Goal: Check status: Check status

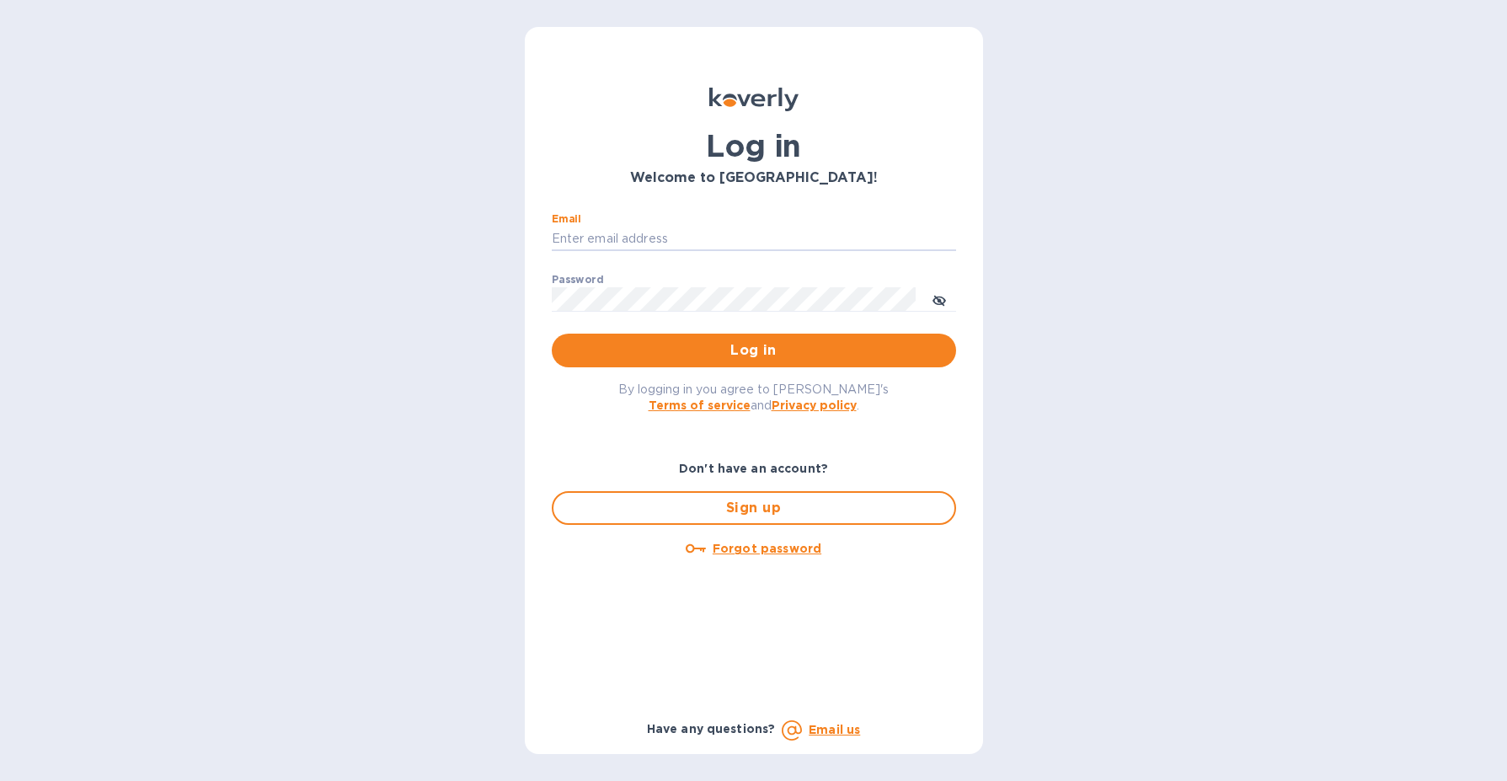
type input "[EMAIL_ADDRESS][DOMAIN_NAME]"
click at [753, 350] on button "Log in" at bounding box center [754, 351] width 404 height 34
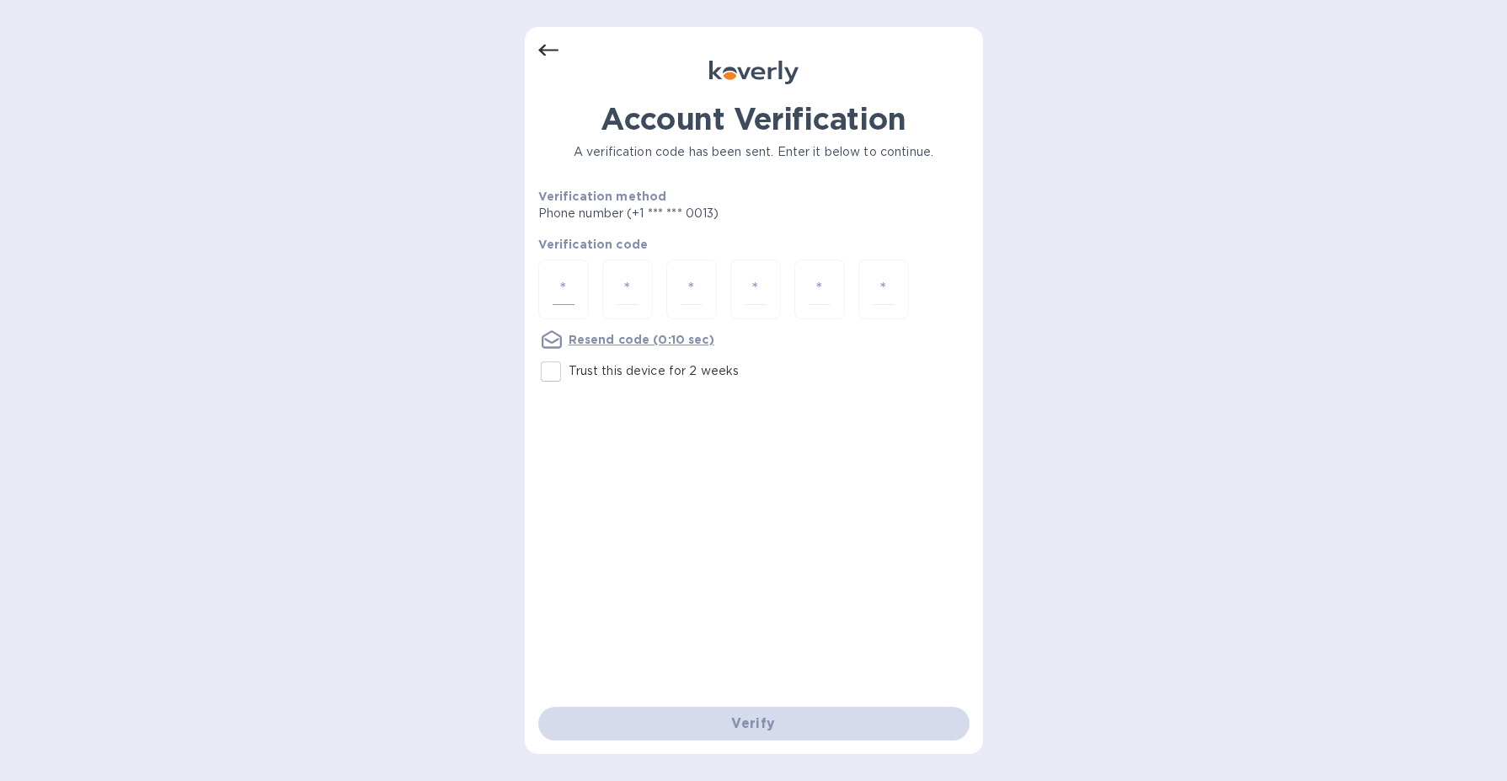
click at [570, 299] on input "number" at bounding box center [564, 289] width 22 height 31
type input "2"
type input "5"
type input "9"
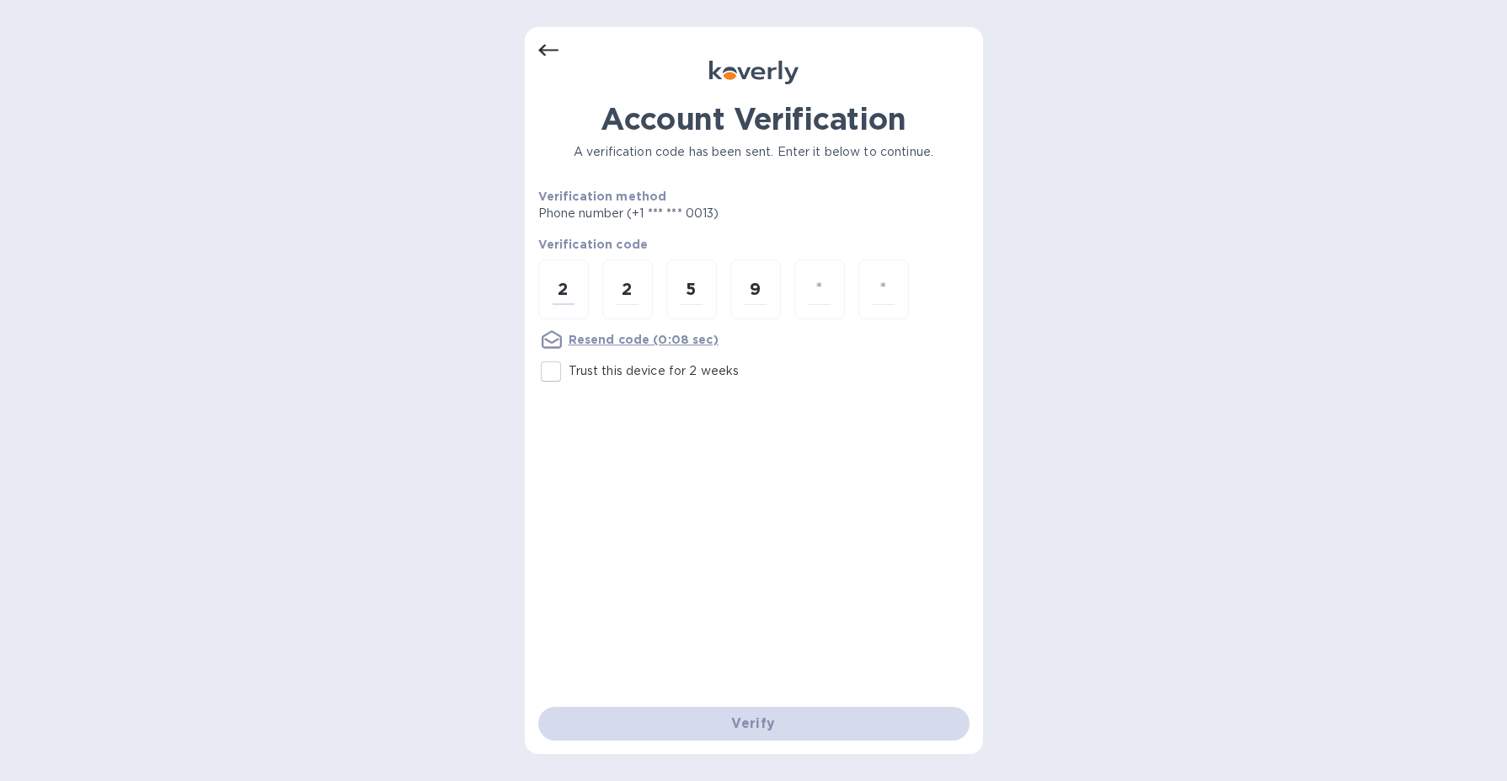
type input "3"
type input "6"
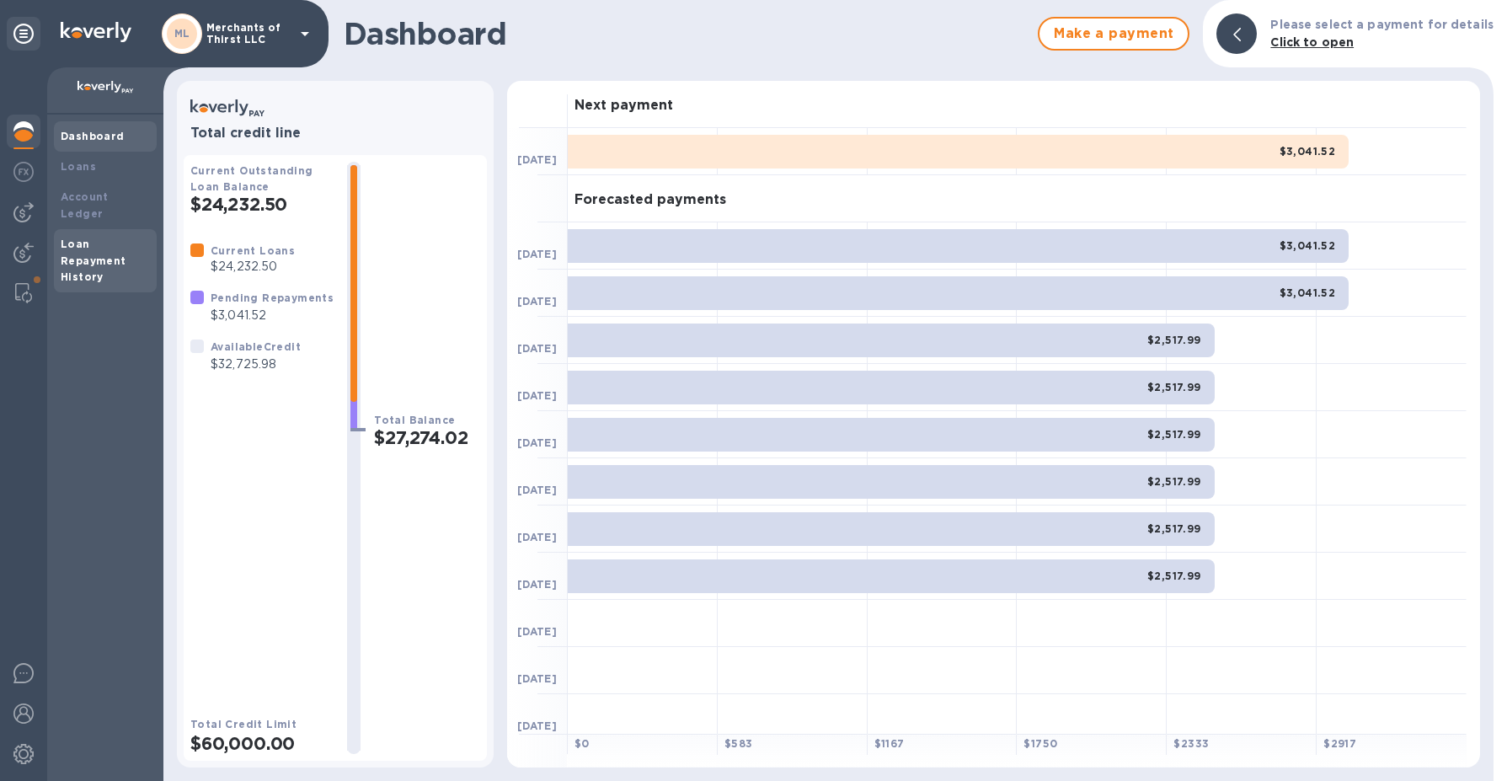
click at [87, 238] on b "Loan Repayment History" at bounding box center [94, 261] width 66 height 46
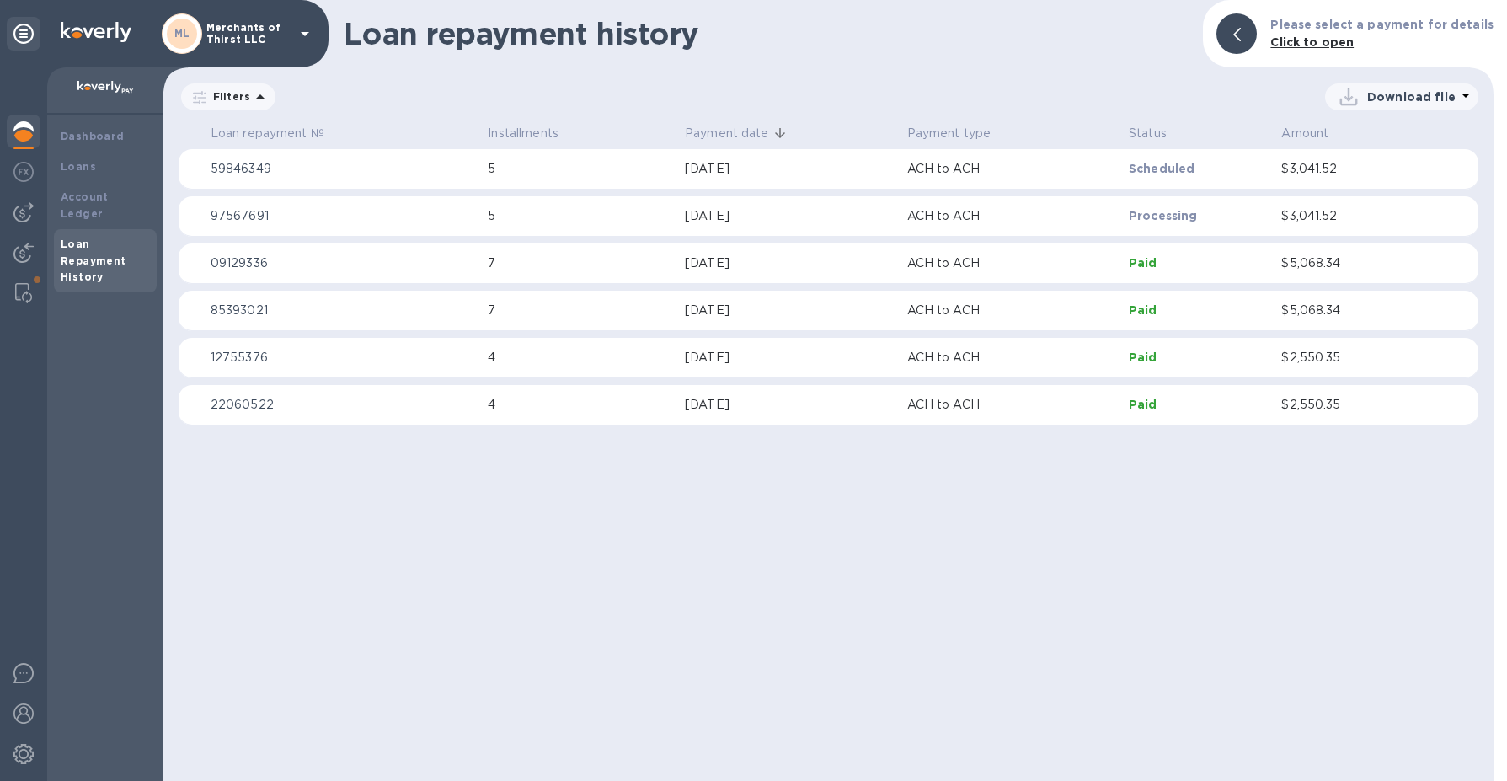
click at [503, 279] on td "7" at bounding box center [579, 263] width 197 height 40
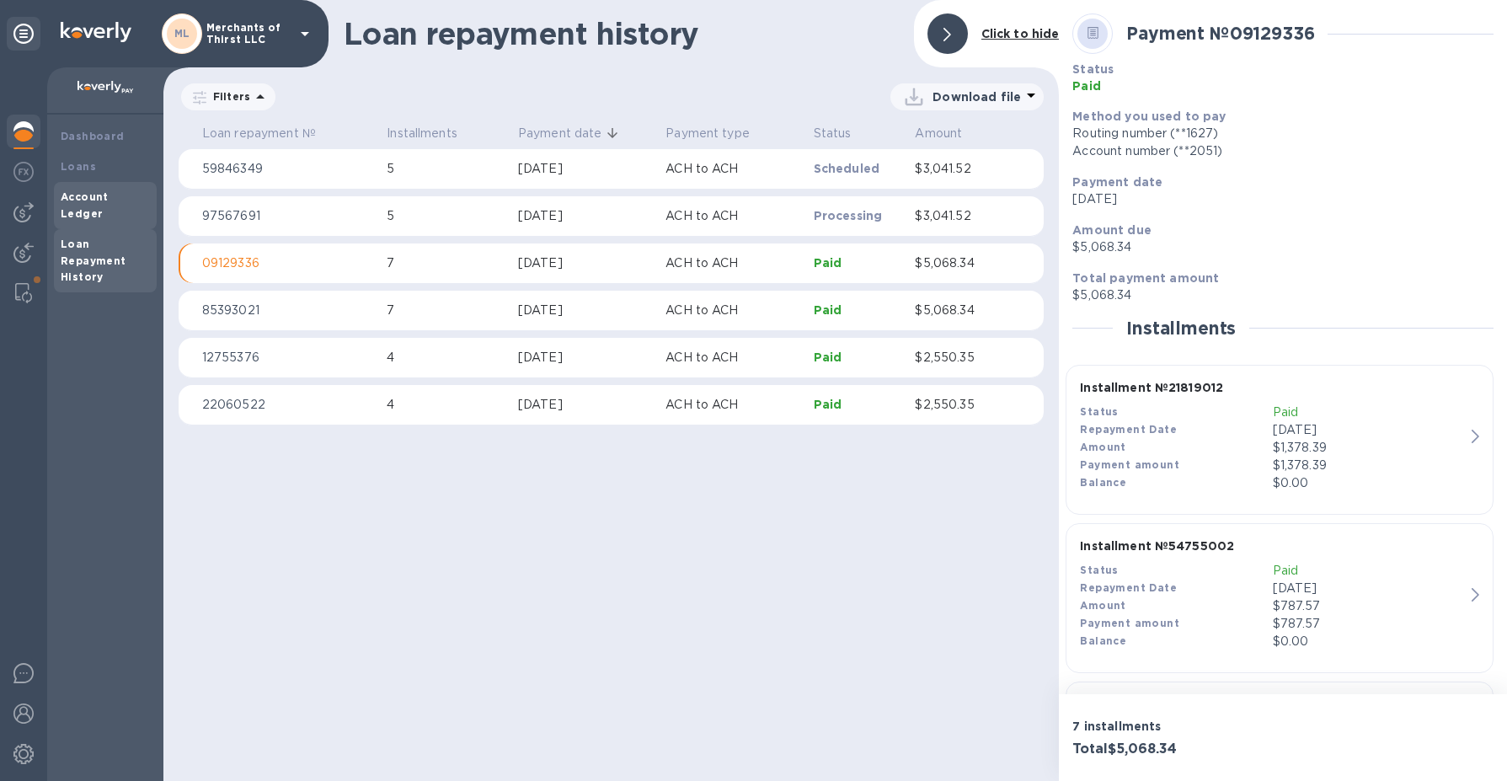
click at [96, 197] on b "Account Ledger" at bounding box center [85, 204] width 48 height 29
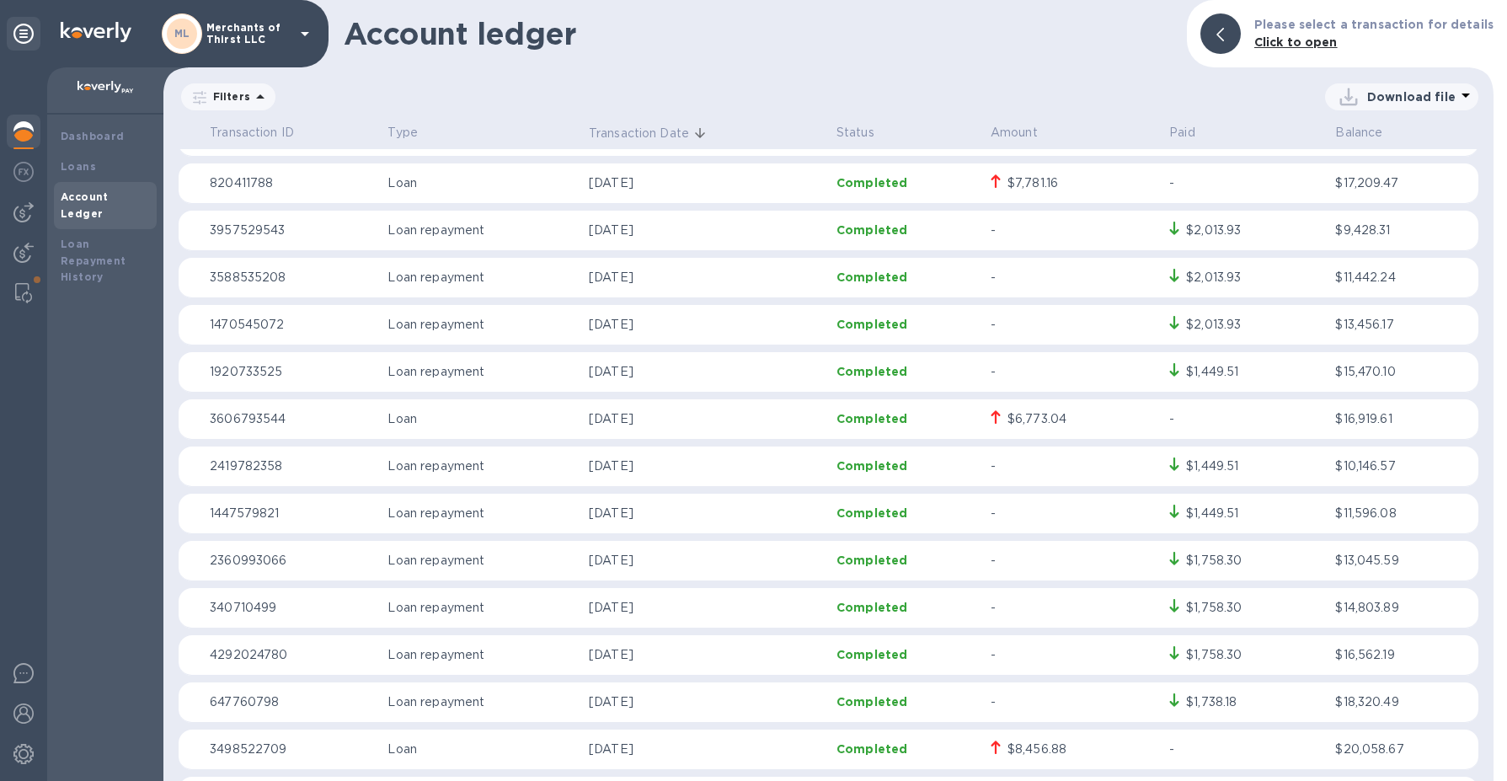
scroll to position [1716, 0]
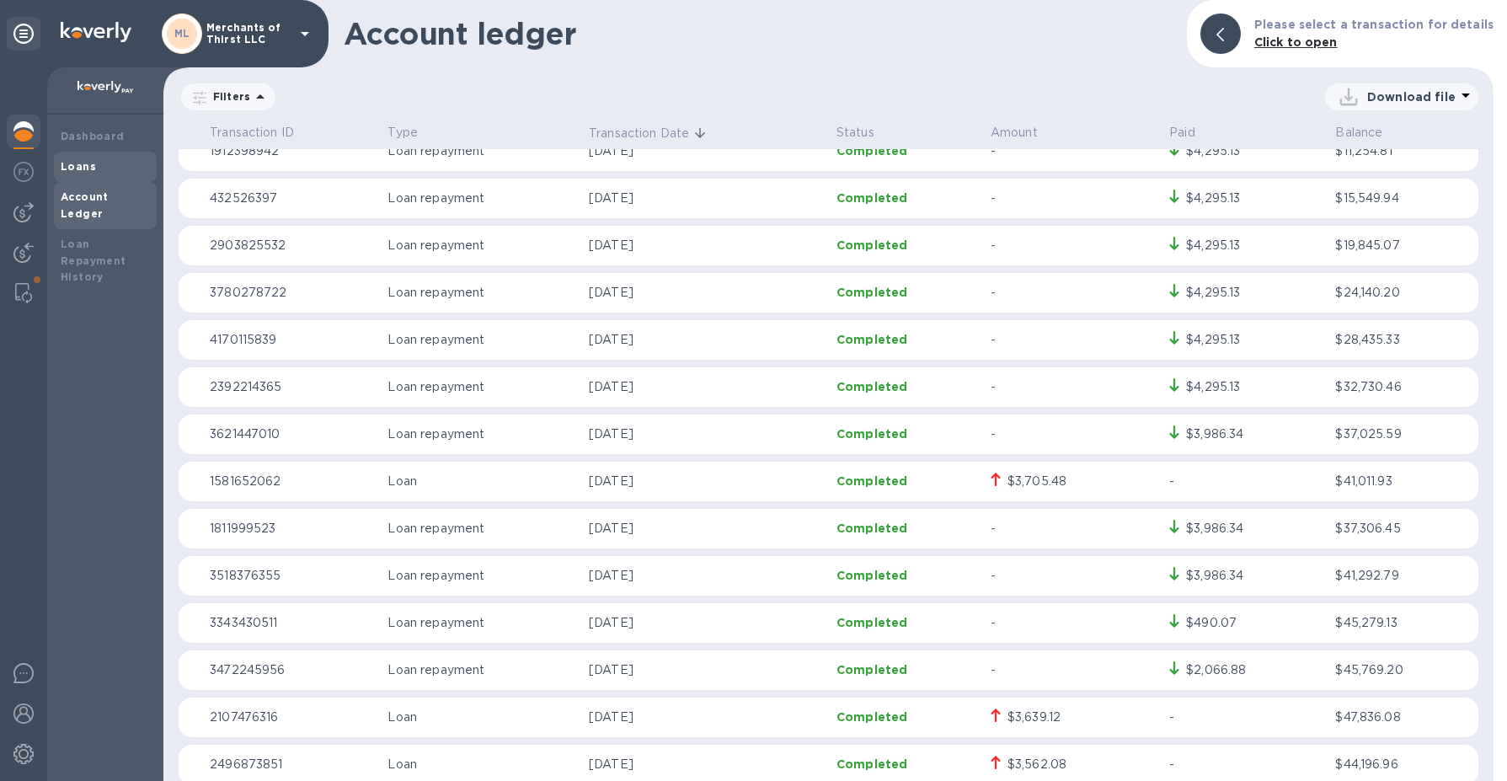
click at [68, 179] on div "Loans" at bounding box center [105, 167] width 103 height 30
